Goal: Information Seeking & Learning: Learn about a topic

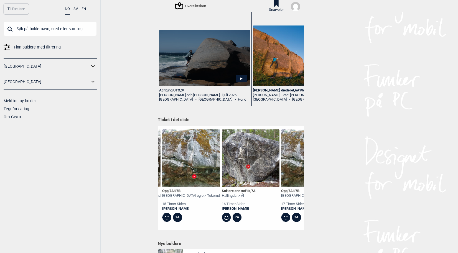
scroll to position [0, 126]
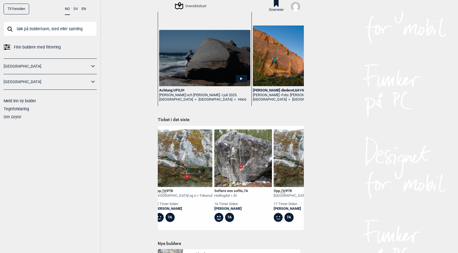
click at [173, 177] on img at bounding box center [184, 158] width 58 height 58
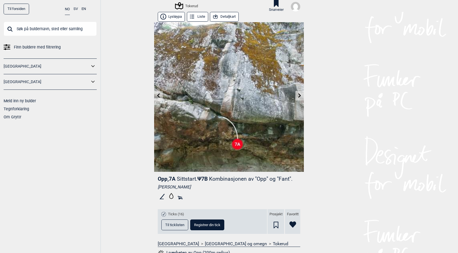
click at [158, 95] on icon at bounding box center [158, 95] width 4 height 4
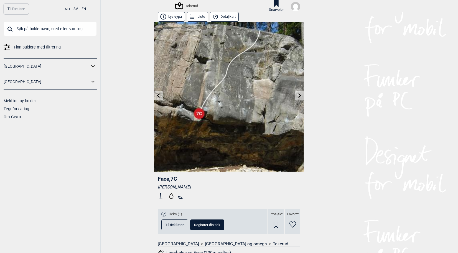
click at [298, 94] on icon at bounding box center [300, 95] width 4 height 4
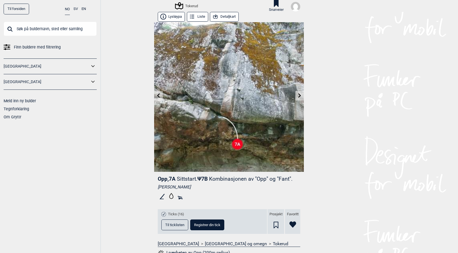
click at [298, 94] on icon at bounding box center [300, 95] width 4 height 4
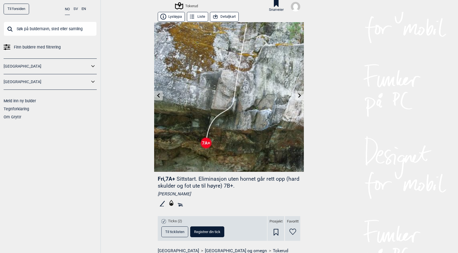
click at [157, 95] on icon at bounding box center [158, 95] width 3 height 4
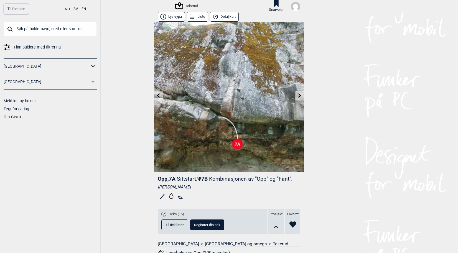
click at [157, 95] on icon at bounding box center [158, 95] width 3 height 4
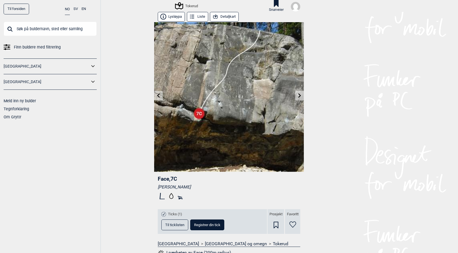
click at [157, 95] on icon at bounding box center [158, 95] width 3 height 4
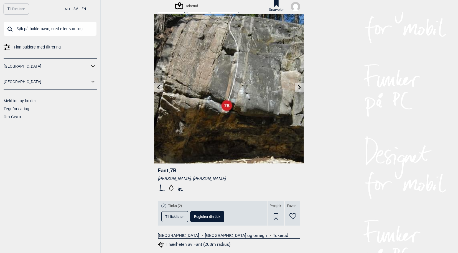
scroll to position [8, 0]
click at [160, 188] on icon at bounding box center [160, 188] width 1 height 7
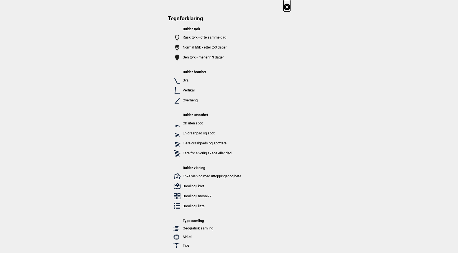
click at [285, 5] on icon at bounding box center [287, 7] width 7 height 7
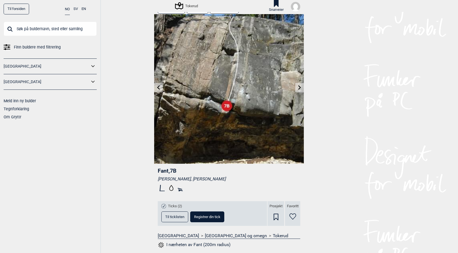
click at [159, 85] on link at bounding box center [158, 87] width 9 height 9
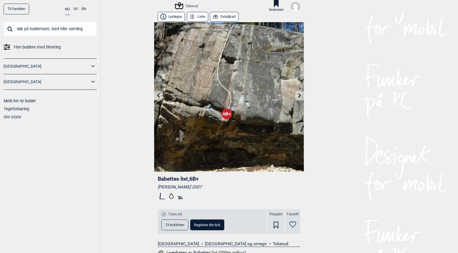
click at [298, 96] on icon at bounding box center [300, 95] width 4 height 4
click at [162, 92] on img at bounding box center [229, 97] width 150 height 150
click at [154, 96] on link at bounding box center [158, 95] width 9 height 9
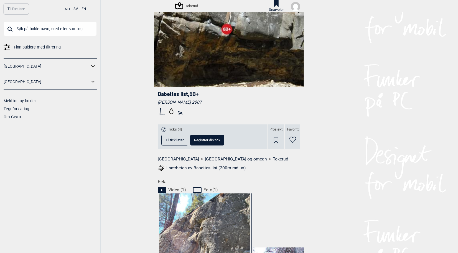
scroll to position [179, 0]
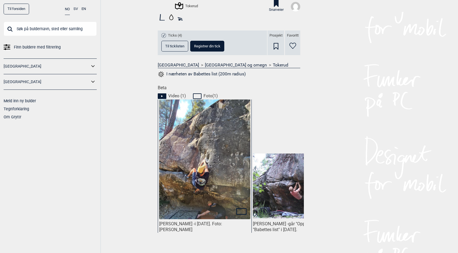
click at [205, 187] on img at bounding box center [204, 174] width 91 height 162
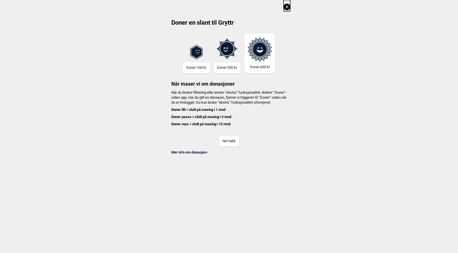
click at [225, 147] on button "Nei takk" at bounding box center [229, 141] width 20 height 11
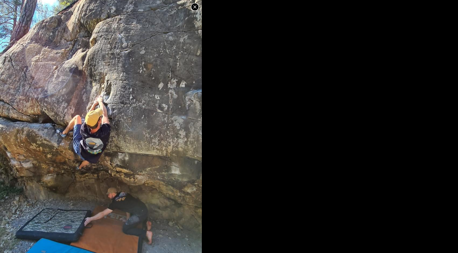
scroll to position [55, 0]
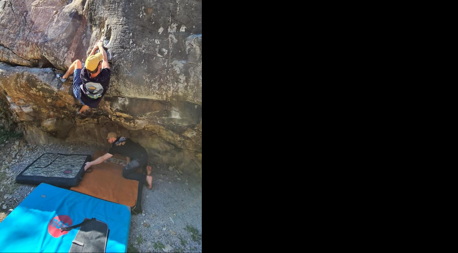
click at [136, 141] on img at bounding box center [101, 73] width 202 height 359
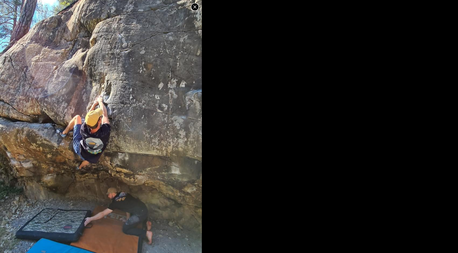
click at [194, 6] on icon at bounding box center [194, 6] width 3 height 3
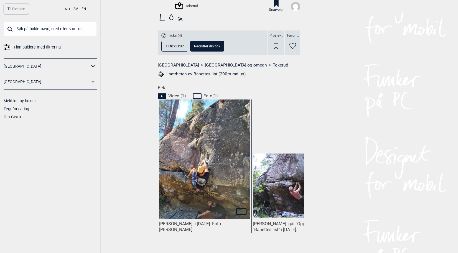
scroll to position [0, 41]
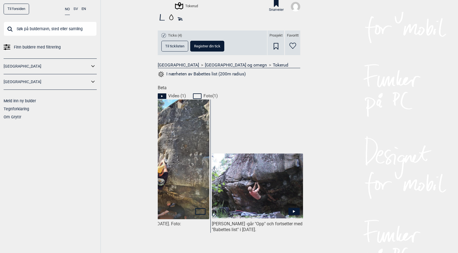
click at [292, 210] on icon at bounding box center [293, 211] width 11 height 7
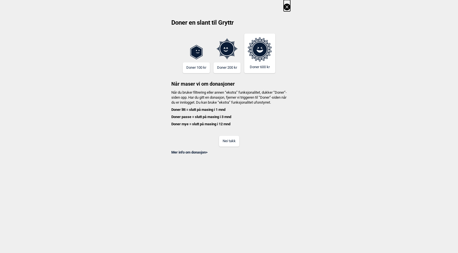
click at [235, 145] on button "Nei takk" at bounding box center [229, 141] width 20 height 11
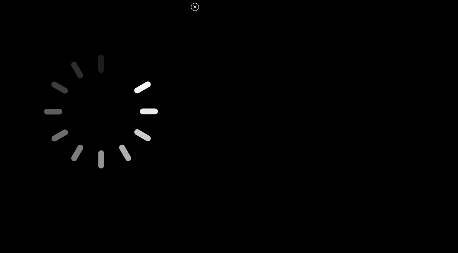
click at [91, 112] on icon at bounding box center [101, 111] width 214 height 214
click at [194, 8] on icon at bounding box center [194, 6] width 3 height 3
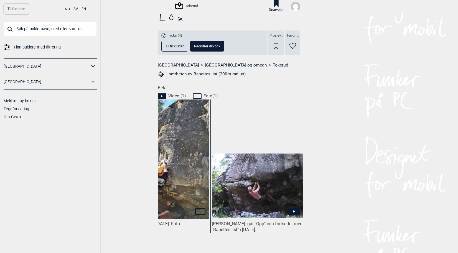
click at [293, 211] on icon at bounding box center [294, 211] width 2 height 3
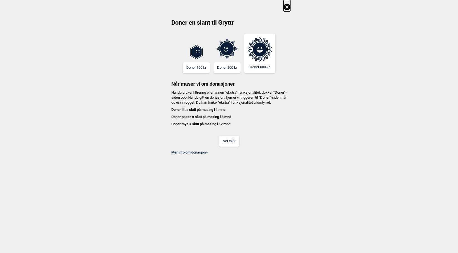
click at [226, 152] on div "Mer info om donasjon >" at bounding box center [229, 151] width 123 height 8
click at [226, 147] on button "Nei takk" at bounding box center [229, 141] width 20 height 11
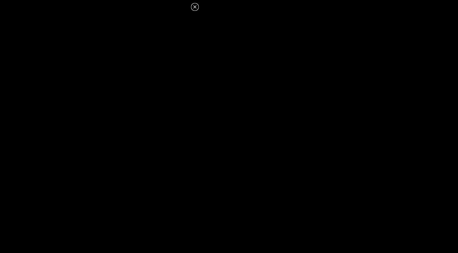
click at [226, 148] on dialog at bounding box center [229, 126] width 458 height 253
click at [194, 7] on icon at bounding box center [194, 6] width 3 height 3
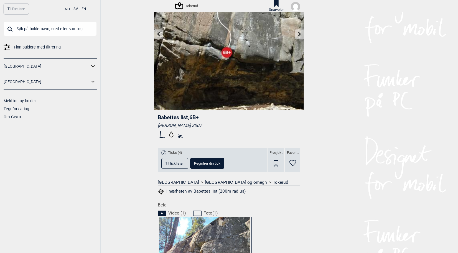
scroll to position [61, 0]
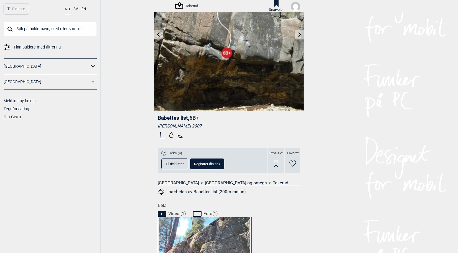
click at [171, 160] on button "Til ticklisten" at bounding box center [174, 164] width 27 height 11
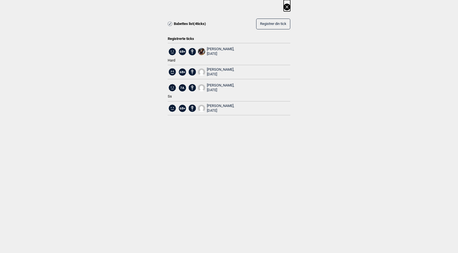
click at [213, 48] on div "Stian Jarness, 2025.04.25" at bounding box center [220, 51] width 27 height 9
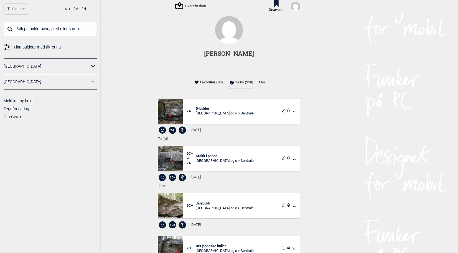
click at [210, 84] on li "Favoritter (88)" at bounding box center [208, 82] width 30 height 11
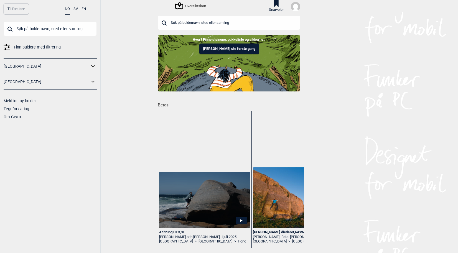
click at [51, 45] on span "Finn buldere med filtrering" at bounding box center [37, 47] width 47 height 8
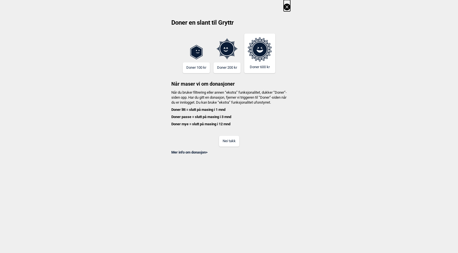
click at [228, 144] on button "Nei takk" at bounding box center [229, 141] width 20 height 11
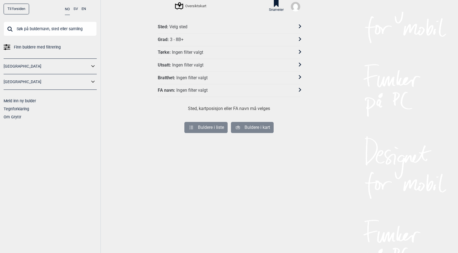
click at [192, 25] on div "Sted : Velg sted" at bounding box center [225, 27] width 135 height 6
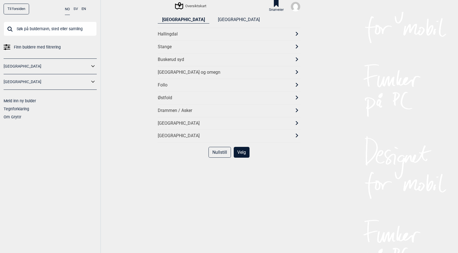
click at [182, 70] on div "[GEOGRAPHIC_DATA] og omegn" at bounding box center [224, 73] width 133 height 6
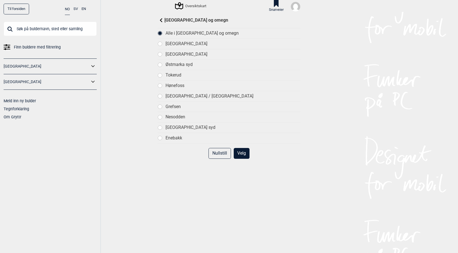
click at [243, 154] on button "Velg" at bounding box center [242, 153] width 16 height 11
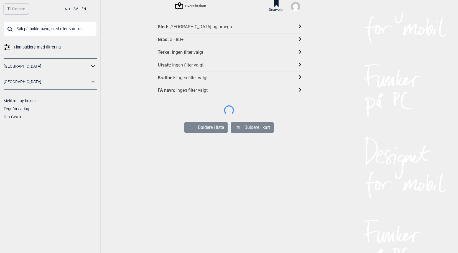
click at [185, 77] on div "Ingen filter valgt" at bounding box center [191, 78] width 31 height 6
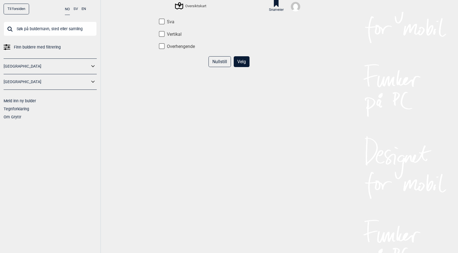
click at [164, 49] on label "Overhengende" at bounding box center [229, 47] width 143 height 6
click at [164, 49] on input "Overhengende" at bounding box center [162, 47] width 6 height 6
checkbox input "true"
click at [238, 62] on button "Velg" at bounding box center [242, 61] width 16 height 11
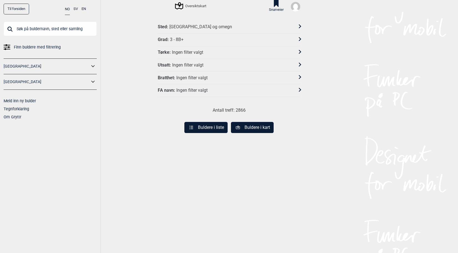
click at [189, 39] on div "Grad : 3 - 8B+" at bounding box center [225, 40] width 135 height 6
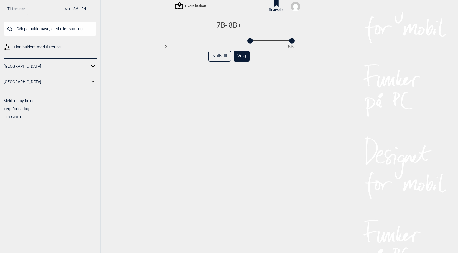
drag, startPoint x: 164, startPoint y: 39, endPoint x: 250, endPoint y: 42, distance: 86.0
click at [250, 42] on div "7B - 8B+ 3 8B+ Nullstill Velg" at bounding box center [229, 141] width 143 height 241
drag, startPoint x: 291, startPoint y: 40, endPoint x: 249, endPoint y: 39, distance: 42.2
click at [249, 39] on div at bounding box center [250, 41] width 6 height 6
click at [241, 55] on button "Velg" at bounding box center [242, 56] width 16 height 11
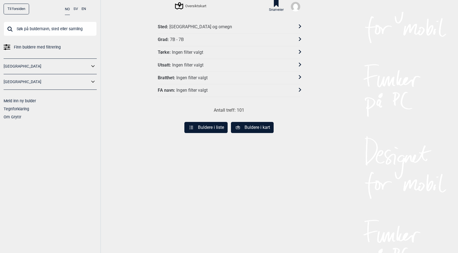
click at [182, 79] on div "Ingen filter valgt" at bounding box center [191, 78] width 31 height 6
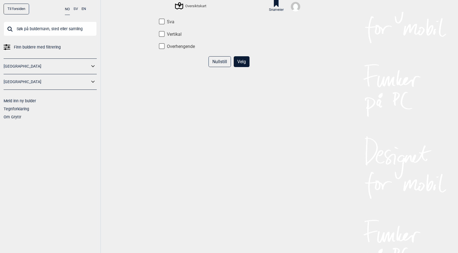
click at [170, 48] on label "Overhengende" at bounding box center [229, 47] width 143 height 6
click at [165, 48] on input "Overhengende" at bounding box center [162, 47] width 6 height 6
checkbox input "true"
click at [239, 66] on button "Velg" at bounding box center [242, 61] width 16 height 11
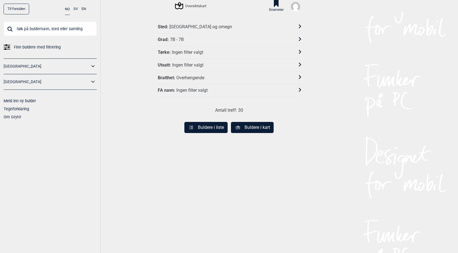
click at [186, 63] on div "Ingen filter valgt" at bounding box center [187, 65] width 31 height 6
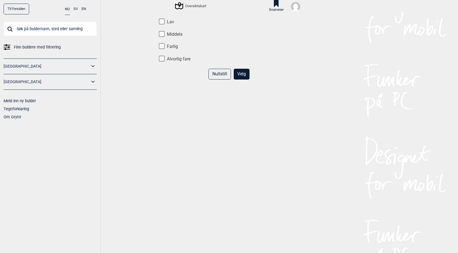
click at [160, 21] on input "Lav" at bounding box center [162, 22] width 6 height 6
checkbox input "true"
click at [160, 35] on input "Middels" at bounding box center [162, 34] width 6 height 6
checkbox input "true"
click at [242, 72] on button "Velg" at bounding box center [242, 74] width 16 height 11
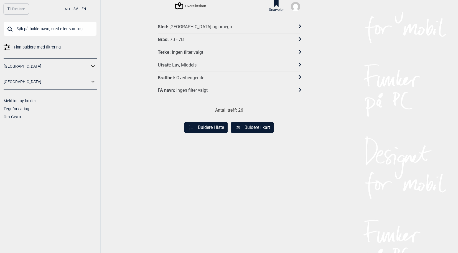
click at [208, 125] on button "Buldere i liste" at bounding box center [205, 127] width 43 height 11
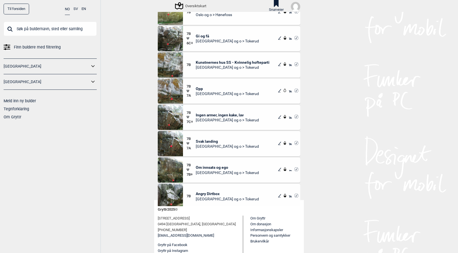
scroll to position [53, 0]
click at [134, 172] on div "Til forsiden NO SV EN Finn buldere med filtrering [GEOGRAPHIC_DATA] [GEOGRAPHIC…" at bounding box center [229, 126] width 458 height 253
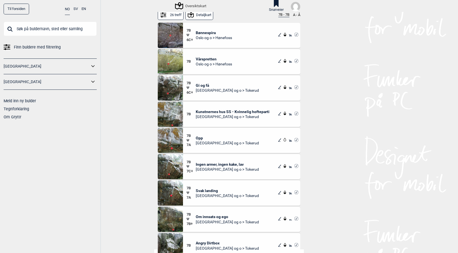
scroll to position [0, 0]
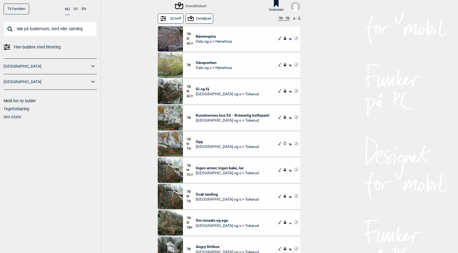
click at [199, 19] on button "Detaljkart" at bounding box center [200, 19] width 28 height 10
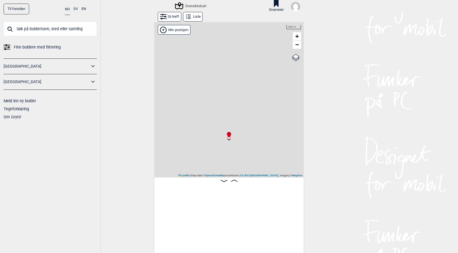
scroll to position [0, 43]
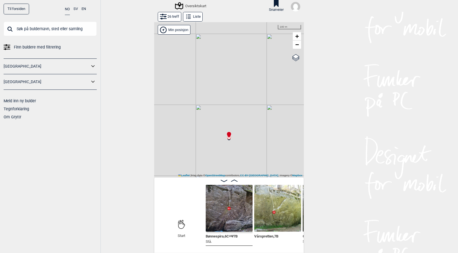
click at [178, 31] on div "Min posisjon" at bounding box center [174, 30] width 33 height 10
click at [164, 29] on icon at bounding box center [163, 30] width 7 height 7
click at [295, 45] on span "−" at bounding box center [297, 44] width 4 height 7
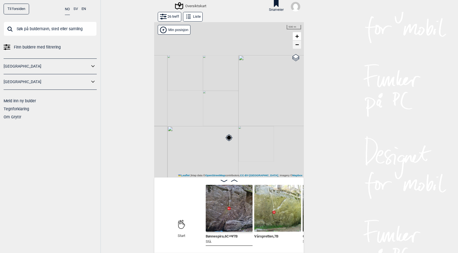
click at [295, 45] on span "−" at bounding box center [297, 44] width 4 height 7
click at [266, 57] on circle at bounding box center [267, 58] width 3 height 3
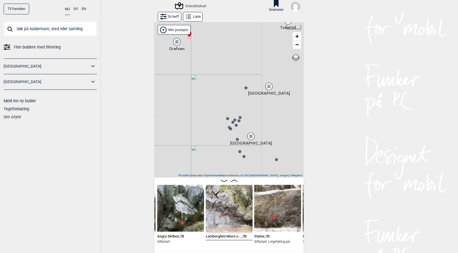
drag, startPoint x: 260, startPoint y: 108, endPoint x: 178, endPoint y: 81, distance: 87.1
click at [178, 81] on div "Gol [GEOGRAPHIC_DATA] Kolomoen [GEOGRAPHIC_DATA] [GEOGRAPHIC_DATA][PERSON_NAME]…" at bounding box center [229, 99] width 150 height 155
click at [240, 87] on circle at bounding box center [241, 85] width 3 height 3
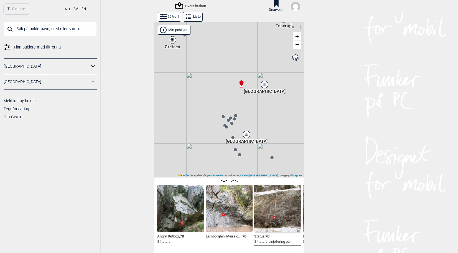
scroll to position [0, 522]
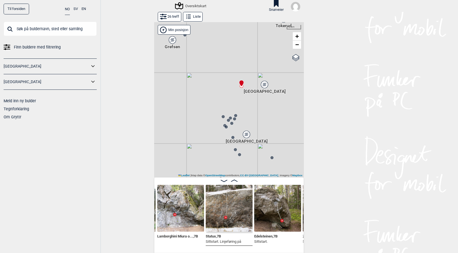
click at [215, 236] on span "Status , 7B" at bounding box center [213, 235] width 15 height 5
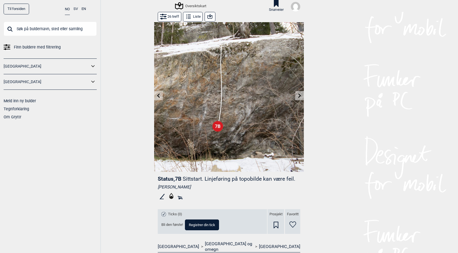
click at [298, 97] on icon at bounding box center [300, 95] width 4 height 4
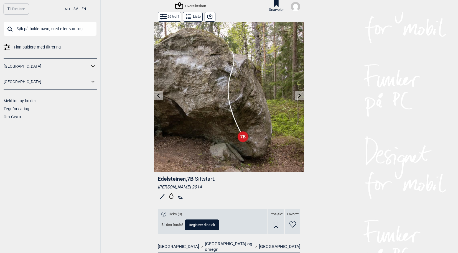
click at [298, 97] on icon at bounding box center [300, 95] width 4 height 4
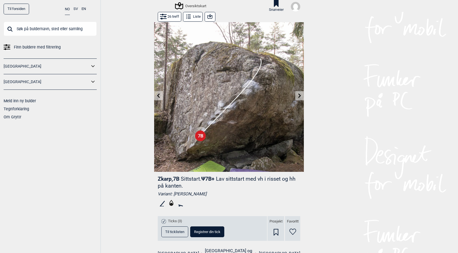
click at [298, 97] on icon at bounding box center [300, 95] width 4 height 4
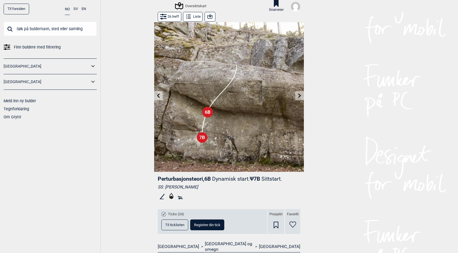
click at [298, 97] on icon at bounding box center [300, 95] width 4 height 4
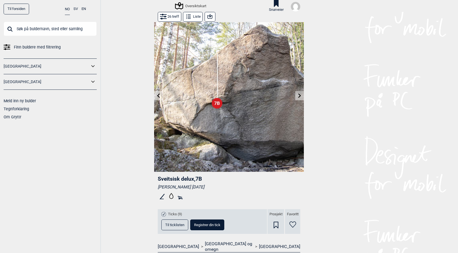
click at [209, 15] on icon at bounding box center [210, 16] width 7 height 7
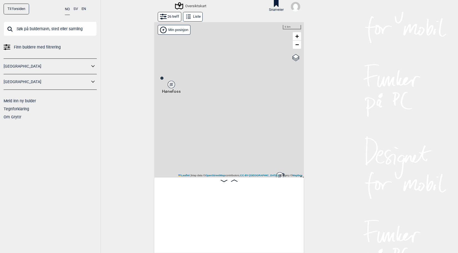
scroll to position [0, 703]
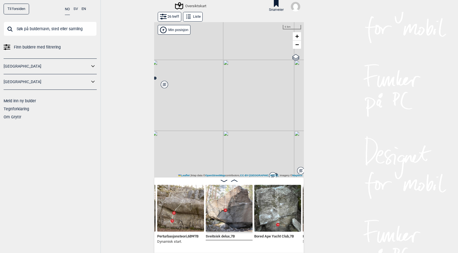
click at [276, 205] on img at bounding box center [277, 208] width 47 height 47
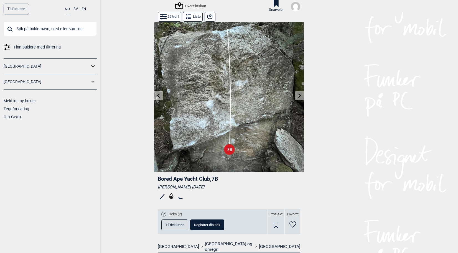
click at [295, 96] on button at bounding box center [299, 95] width 9 height 9
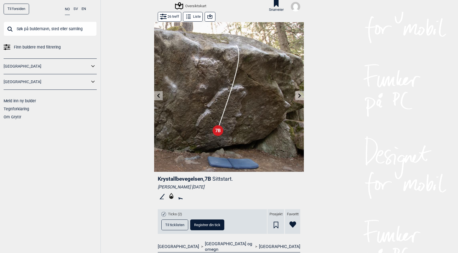
click at [295, 96] on button at bounding box center [299, 95] width 9 height 9
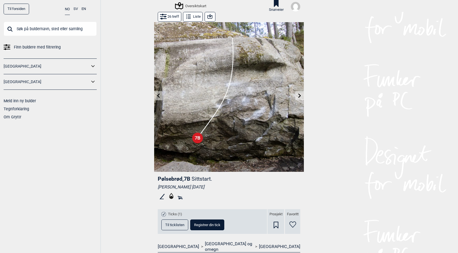
click at [157, 96] on icon at bounding box center [158, 95] width 3 height 4
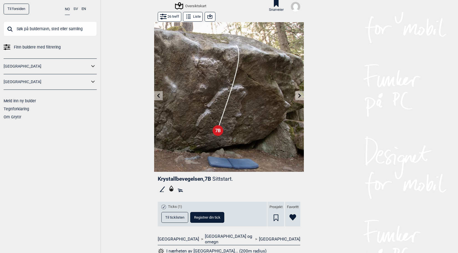
click at [298, 96] on icon at bounding box center [300, 95] width 4 height 4
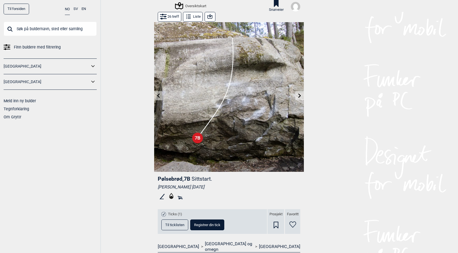
click at [298, 96] on icon at bounding box center [299, 95] width 3 height 4
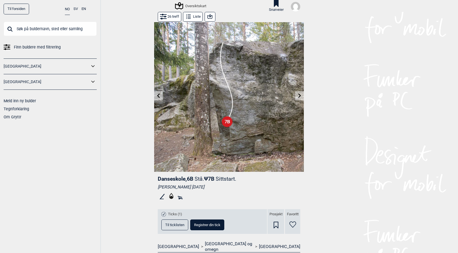
click at [298, 96] on icon at bounding box center [299, 95] width 3 height 4
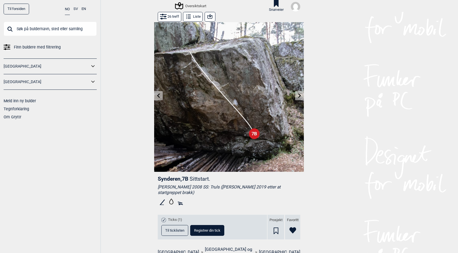
click at [298, 96] on icon at bounding box center [299, 95] width 3 height 4
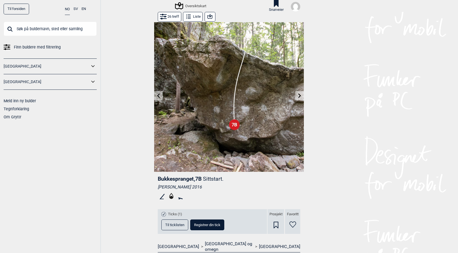
click at [174, 16] on button "26 treff" at bounding box center [170, 17] width 24 height 10
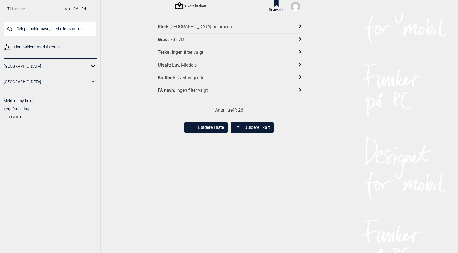
click at [178, 38] on div "7B - 7B" at bounding box center [177, 40] width 14 height 6
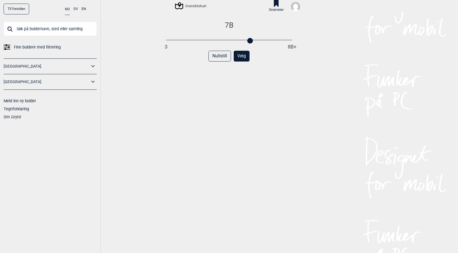
click at [251, 40] on div "3 8B+" at bounding box center [229, 41] width 126 height 4
click at [255, 42] on div at bounding box center [256, 41] width 6 height 6
click at [253, 41] on div at bounding box center [256, 41] width 6 height 6
click at [243, 59] on button "Velg" at bounding box center [242, 56] width 16 height 11
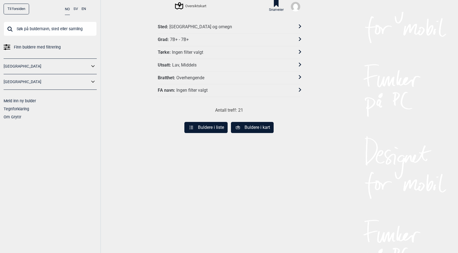
click at [209, 127] on button "Buldere i liste" at bounding box center [205, 127] width 43 height 11
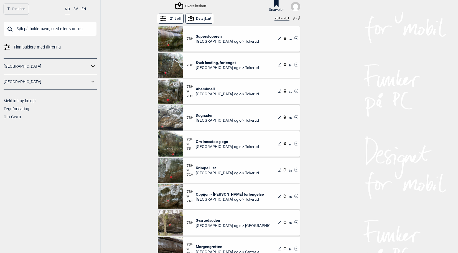
click at [204, 90] on span "Abershnell" at bounding box center [227, 89] width 63 height 5
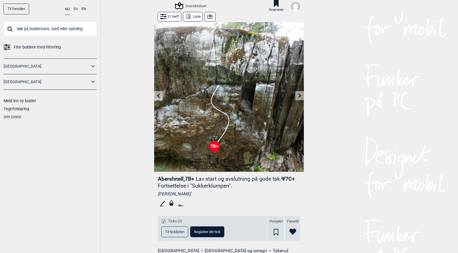
click at [208, 16] on icon at bounding box center [210, 16] width 7 height 7
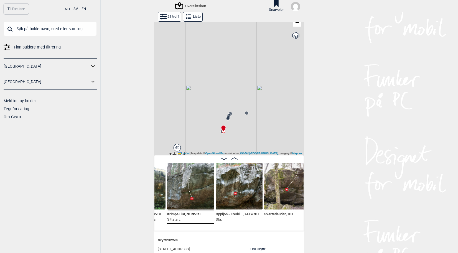
scroll to position [0, 325]
click at [170, 18] on button "21 treff" at bounding box center [170, 17] width 24 height 10
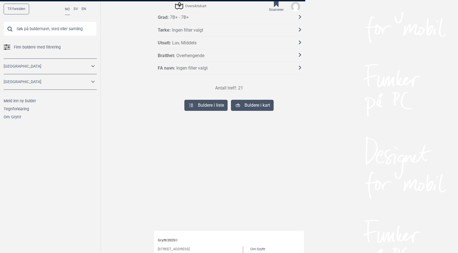
scroll to position [12, 0]
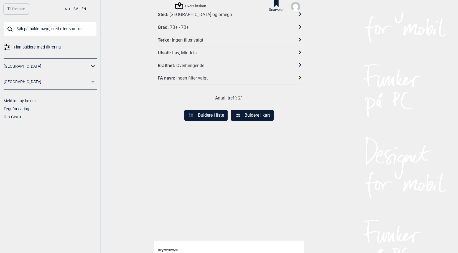
click at [204, 114] on button "Buldere i liste" at bounding box center [205, 115] width 43 height 11
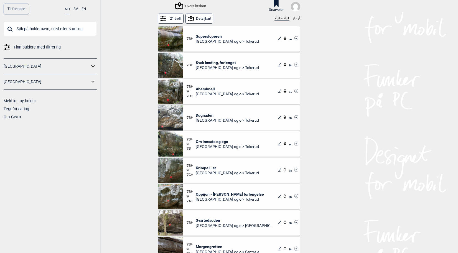
click at [46, 45] on span "Finn buldere med filtrering" at bounding box center [37, 47] width 47 height 8
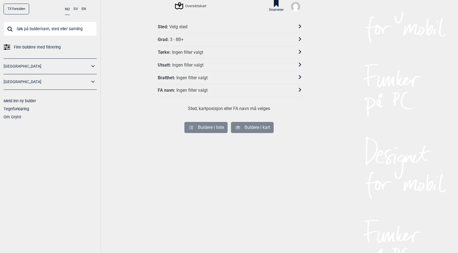
click at [161, 37] on div "Grad :" at bounding box center [163, 40] width 11 height 6
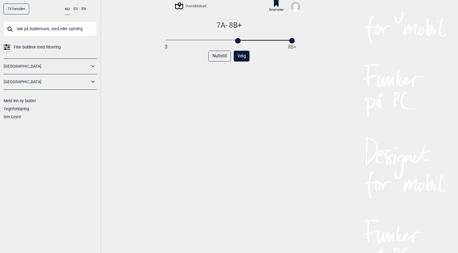
drag, startPoint x: 162, startPoint y: 40, endPoint x: 234, endPoint y: 41, distance: 72.1
click at [235, 41] on div at bounding box center [238, 41] width 6 height 6
drag, startPoint x: 290, startPoint y: 40, endPoint x: 255, endPoint y: 41, distance: 35.5
drag, startPoint x: 255, startPoint y: 41, endPoint x: 237, endPoint y: 58, distance: 24.3
click at [237, 58] on button "Velg" at bounding box center [242, 56] width 16 height 11
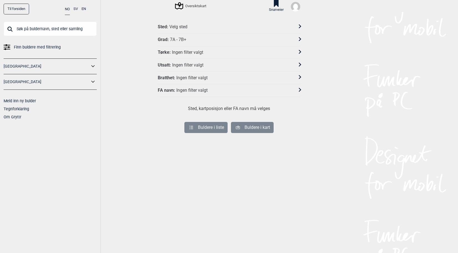
click at [169, 26] on div "Velg sted" at bounding box center [178, 27] width 18 height 6
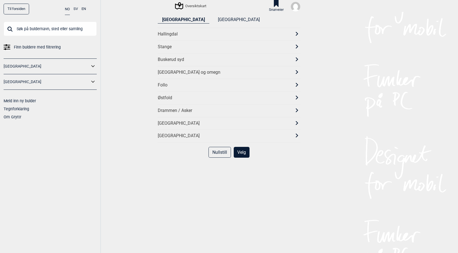
click at [174, 59] on div "Buskerud syd" at bounding box center [224, 60] width 133 height 6
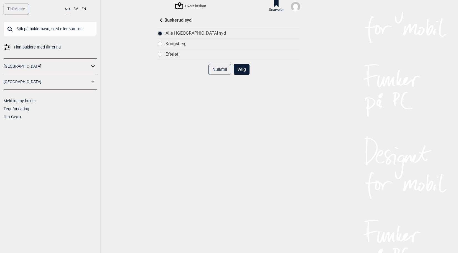
click at [158, 19] on div "Buskerud syd" at bounding box center [229, 20] width 143 height 7
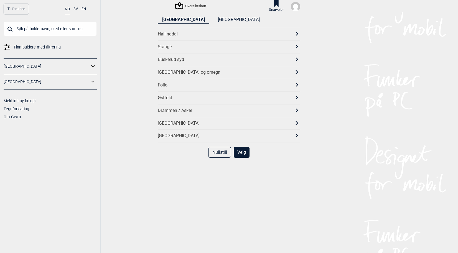
click at [174, 72] on div "[GEOGRAPHIC_DATA] og omegn" at bounding box center [224, 73] width 133 height 6
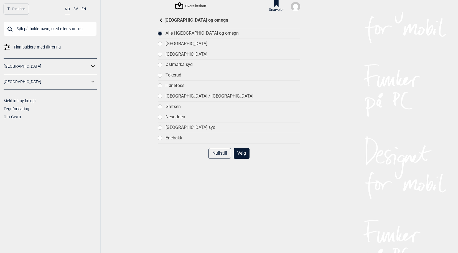
click at [176, 75] on div "Tokerud" at bounding box center [233, 75] width 135 height 6
click at [241, 156] on button "Velg" at bounding box center [242, 153] width 16 height 11
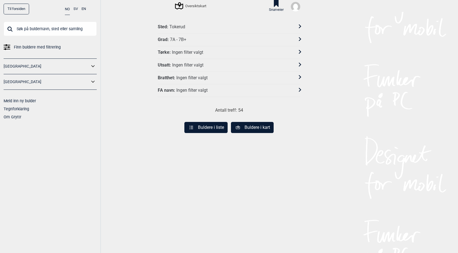
click at [211, 126] on button "Buldere i liste" at bounding box center [205, 127] width 43 height 11
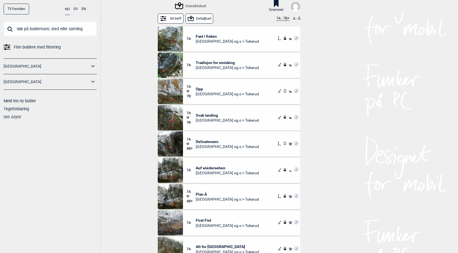
click at [280, 18] on button "7A - 7B+" at bounding box center [282, 18] width 13 height 4
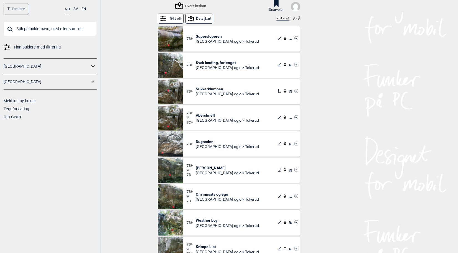
click at [282, 20] on button "7B+ - 7A" at bounding box center [282, 18] width 13 height 4
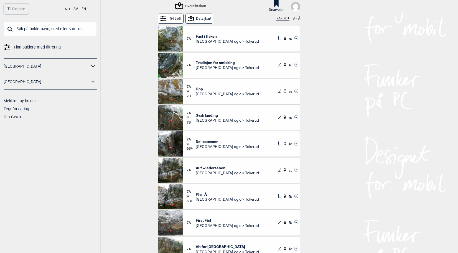
click at [166, 19] on button "54 treff" at bounding box center [171, 19] width 26 height 10
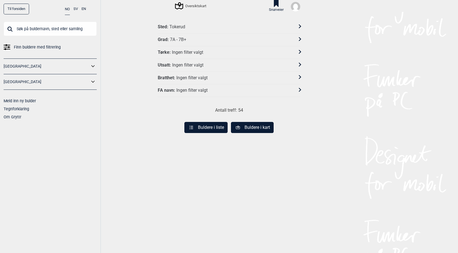
click at [182, 63] on div "Ingen filter valgt" at bounding box center [187, 65] width 31 height 6
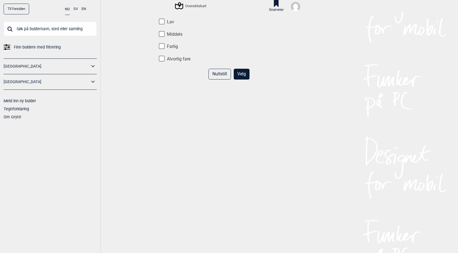
click at [161, 22] on input "Lav" at bounding box center [162, 22] width 6 height 6
checkbox input "true"
click at [160, 34] on input "Middels" at bounding box center [162, 34] width 6 height 6
checkbox input "true"
click at [239, 75] on button "Velg" at bounding box center [242, 74] width 16 height 11
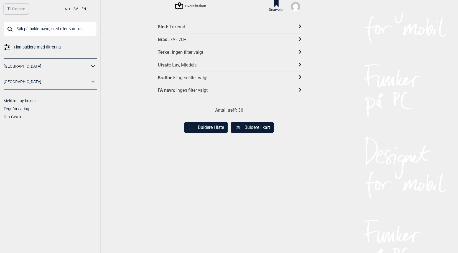
click at [214, 124] on button "Buldere i liste" at bounding box center [205, 127] width 43 height 11
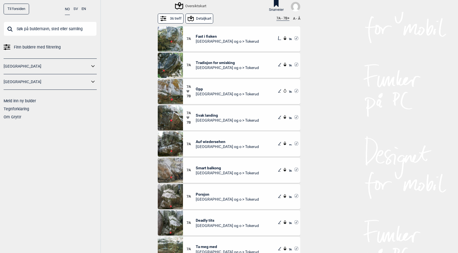
click at [166, 195] on img at bounding box center [170, 196] width 25 height 25
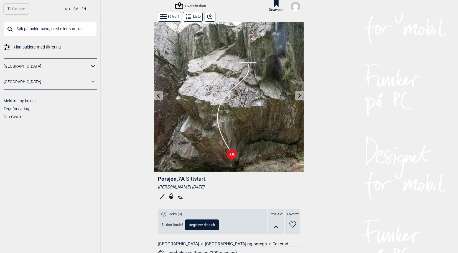
click at [192, 15] on button "Liste" at bounding box center [193, 17] width 20 height 10
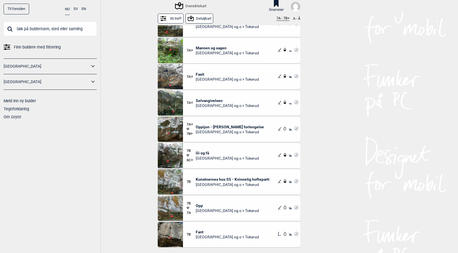
scroll to position [502, 0]
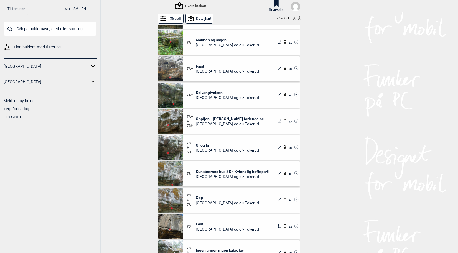
click at [204, 93] on span "Selvangivelsen" at bounding box center [227, 92] width 63 height 5
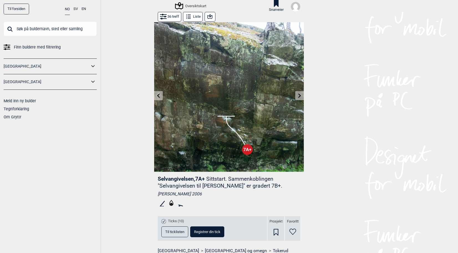
click at [194, 17] on button "Liste" at bounding box center [193, 17] width 20 height 10
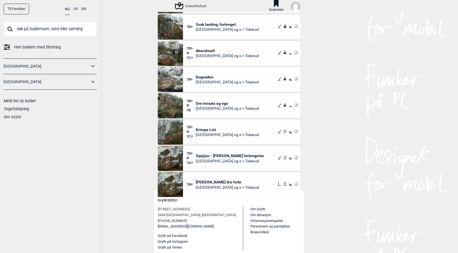
scroll to position [63, 0]
click at [202, 179] on span "[PERSON_NAME] dro forbi" at bounding box center [227, 181] width 63 height 5
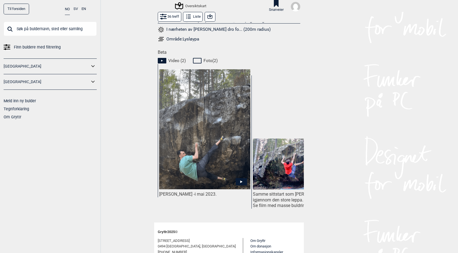
click at [239, 180] on icon at bounding box center [241, 181] width 11 height 7
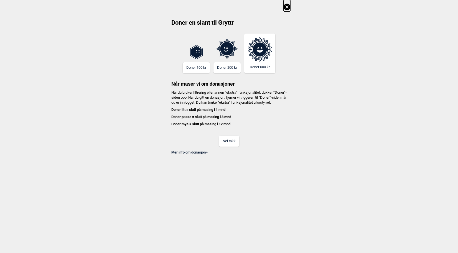
click at [231, 147] on button "Nei takk" at bounding box center [229, 141] width 20 height 11
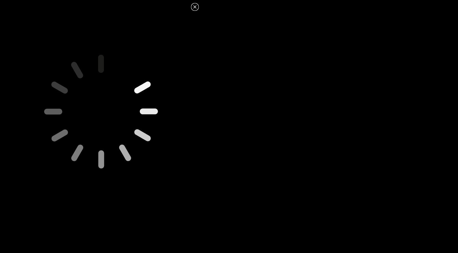
click at [196, 9] on icon at bounding box center [195, 7] width 7 height 7
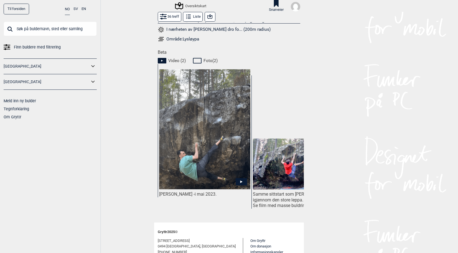
click at [209, 111] on img at bounding box center [204, 129] width 91 height 120
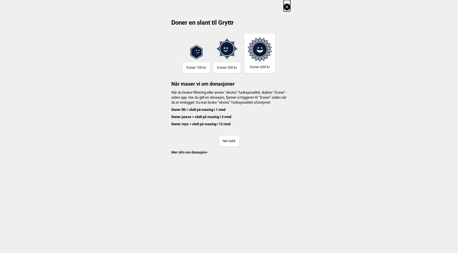
click at [226, 146] on button "Nei takk" at bounding box center [229, 141] width 20 height 11
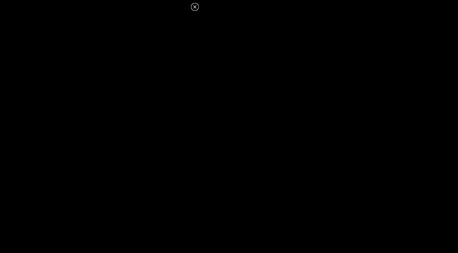
click at [195, 7] on icon at bounding box center [195, 7] width 7 height 7
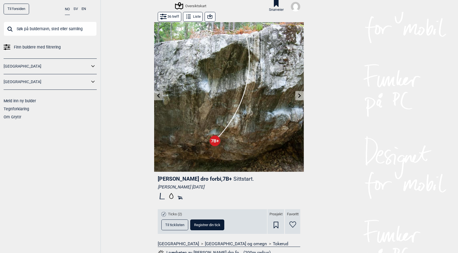
click at [299, 94] on button at bounding box center [299, 95] width 9 height 9
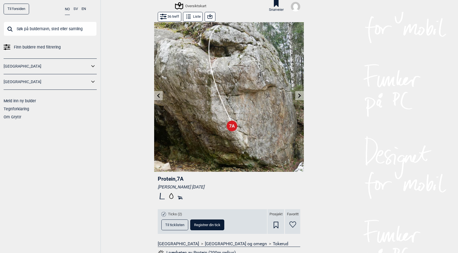
click at [160, 100] on img at bounding box center [229, 97] width 150 height 150
click at [158, 97] on button at bounding box center [158, 95] width 9 height 9
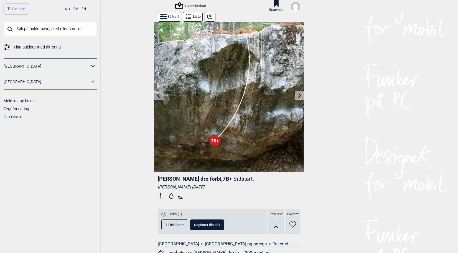
click at [158, 97] on button at bounding box center [158, 95] width 9 height 9
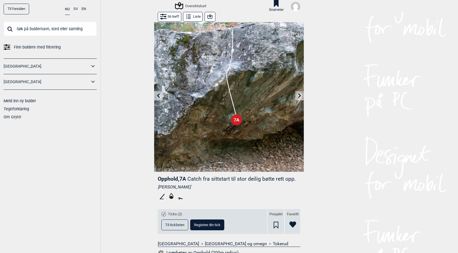
click at [158, 97] on button at bounding box center [158, 95] width 9 height 9
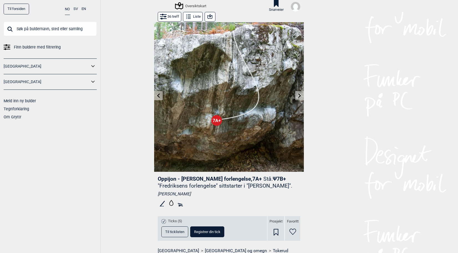
click at [158, 96] on icon at bounding box center [158, 95] width 4 height 4
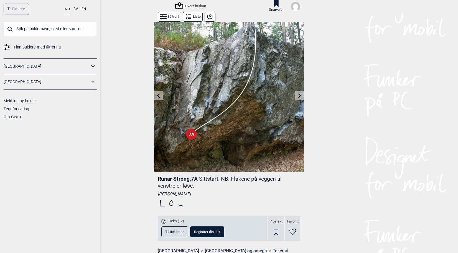
click at [299, 94] on icon at bounding box center [300, 95] width 4 height 4
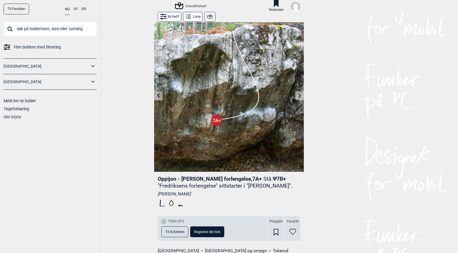
click at [299, 94] on icon at bounding box center [300, 95] width 4 height 4
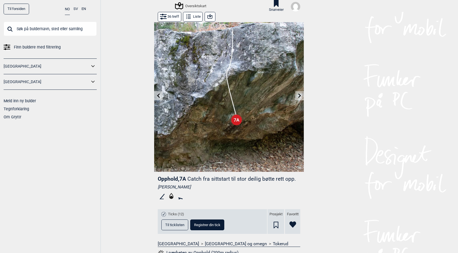
click at [299, 94] on icon at bounding box center [300, 95] width 4 height 4
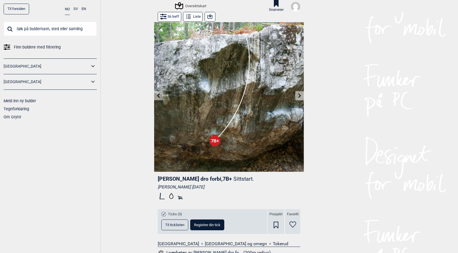
click at [157, 99] on button at bounding box center [158, 95] width 9 height 9
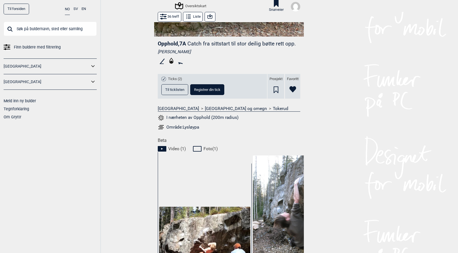
scroll to position [237, 0]
